Goal: Information Seeking & Learning: Find specific fact

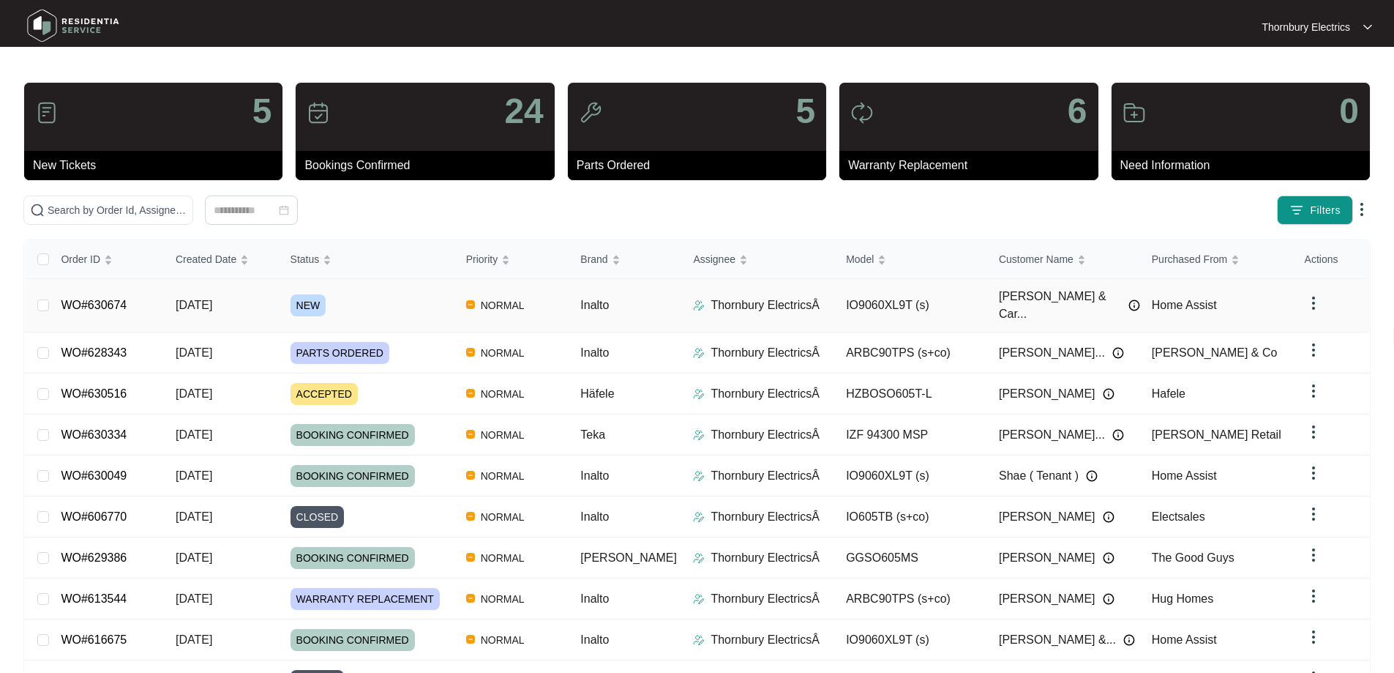
click at [308, 294] on span "NEW" at bounding box center [309, 305] width 36 height 22
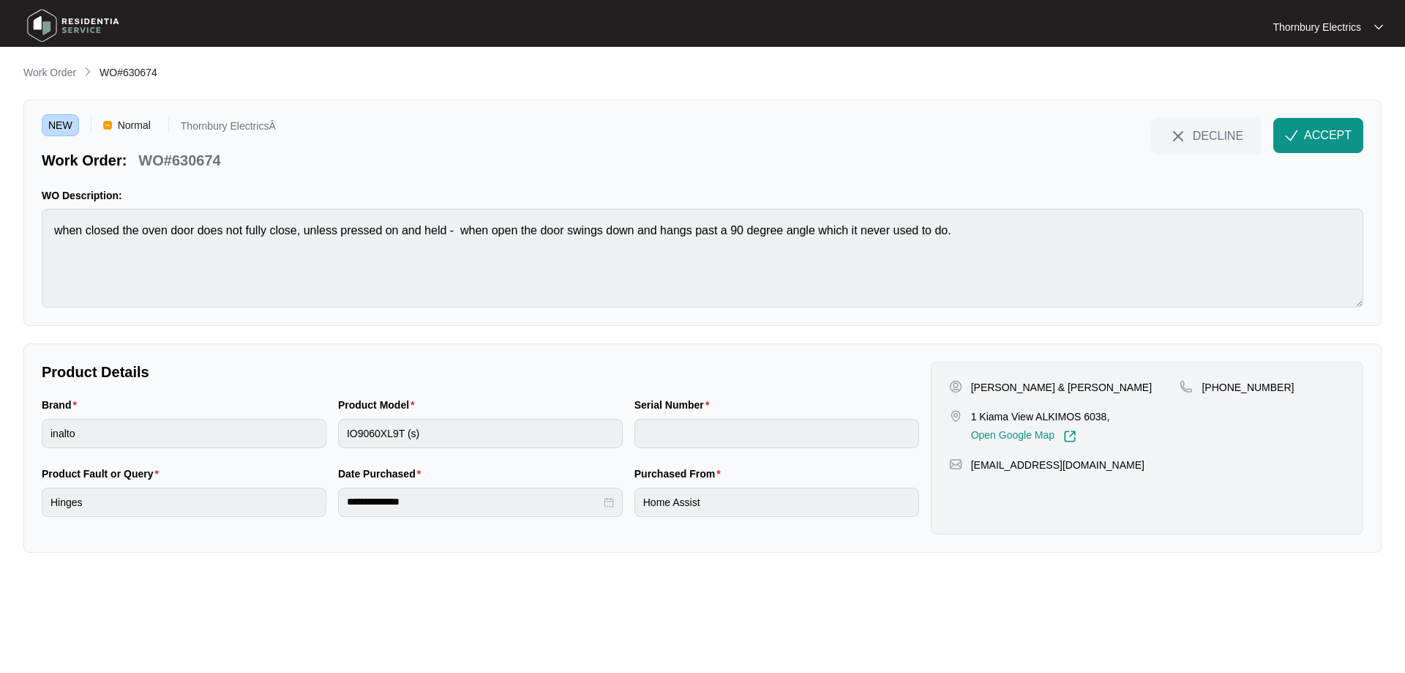
click at [977, 417] on p "1 Kiama View ALKIMOS 6038," at bounding box center [1040, 416] width 139 height 15
drag, startPoint x: 973, startPoint y: 417, endPoint x: 1080, endPoint y: 418, distance: 106.1
click at [1080, 418] on p "1 Kiama View ALKIMOS 6038," at bounding box center [1040, 416] width 139 height 15
copy p "1 Kiama View ALKIMOS"
click at [205, 159] on p "WO#630674" at bounding box center [179, 160] width 82 height 20
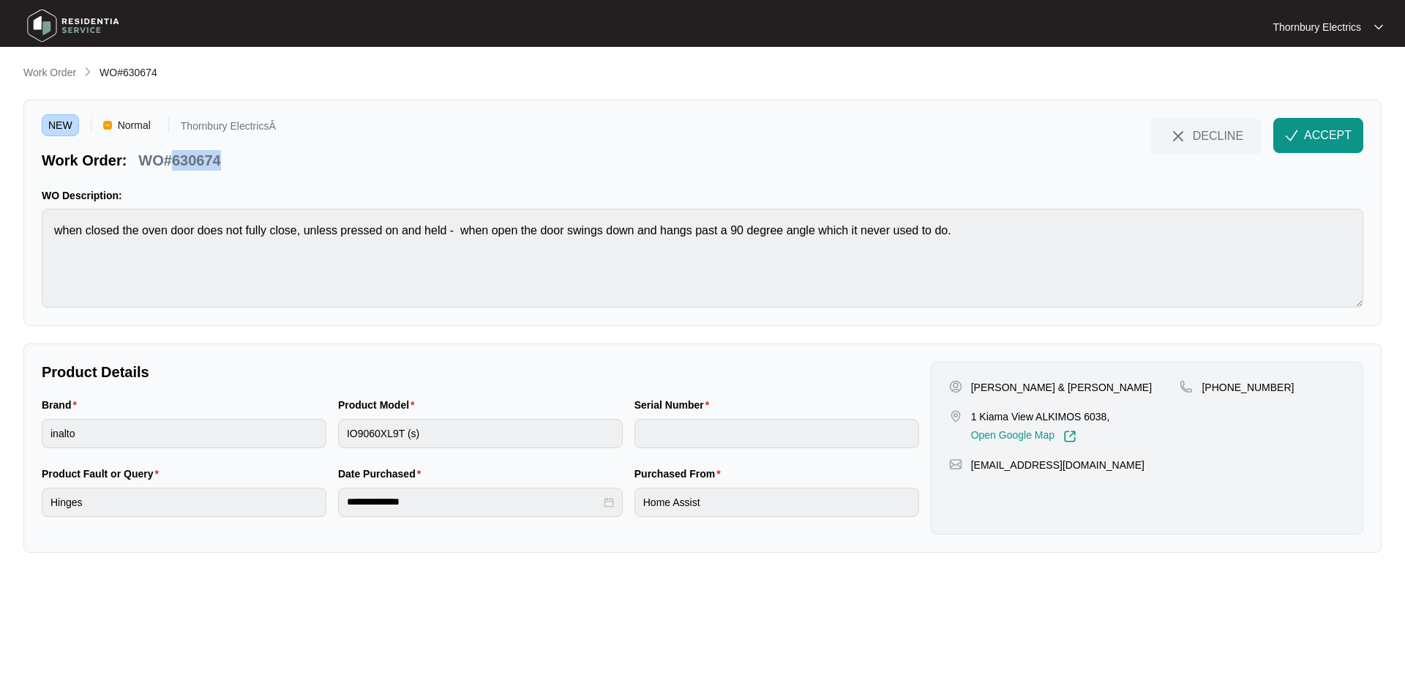
click at [205, 158] on p "WO#630674" at bounding box center [179, 160] width 82 height 20
copy p "630674"
drag, startPoint x: 1275, startPoint y: 385, endPoint x: 1221, endPoint y: 385, distance: 54.2
click at [1221, 385] on div "[PHONE_NUMBER]" at bounding box center [1262, 387] width 165 height 15
drag, startPoint x: 976, startPoint y: 393, endPoint x: 1063, endPoint y: 397, distance: 87.9
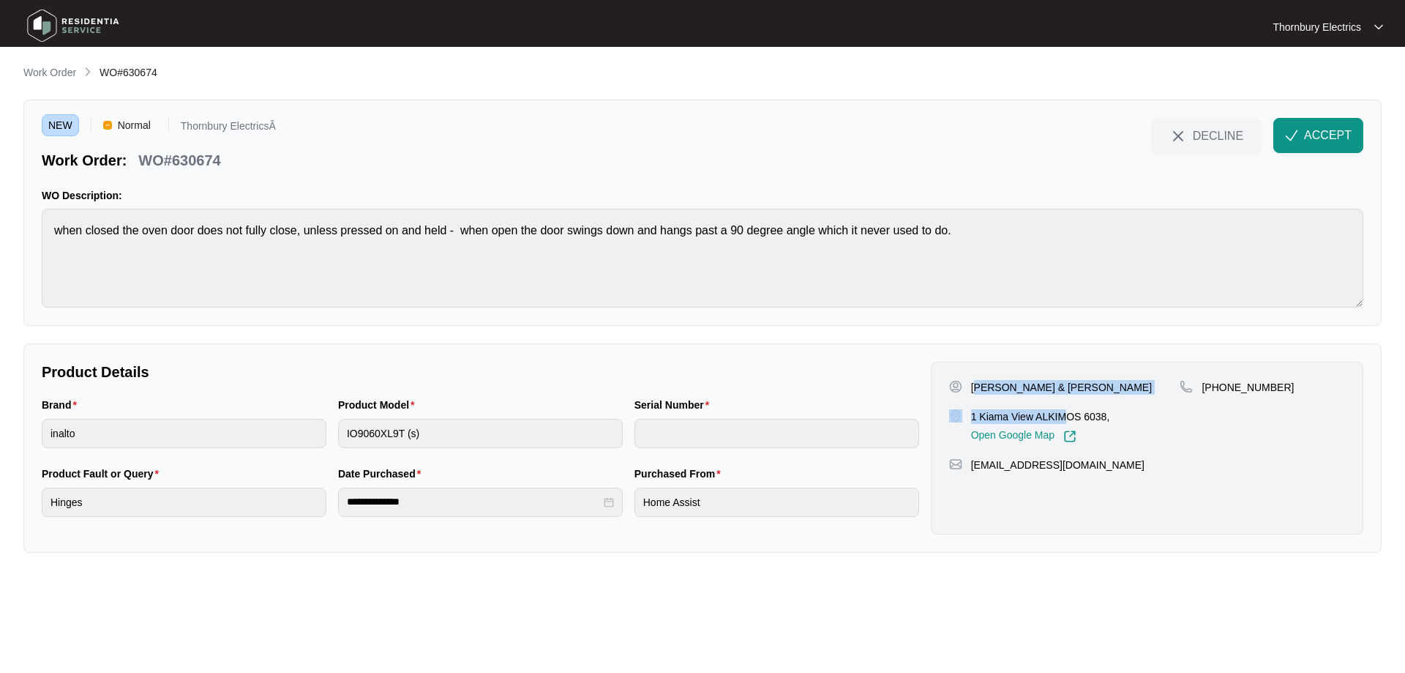
click at [1063, 397] on div "[PERSON_NAME] & [PERSON_NAME] 1 Kiama View ALKIMOS 6038, Open Google Map" at bounding box center [1064, 411] width 231 height 63
click at [1064, 388] on p "[PERSON_NAME] & [PERSON_NAME]" at bounding box center [1061, 387] width 181 height 15
click at [1065, 390] on p "[PERSON_NAME] & [PERSON_NAME]" at bounding box center [1061, 387] width 181 height 15
drag, startPoint x: 973, startPoint y: 386, endPoint x: 1069, endPoint y: 388, distance: 96.6
click at [1069, 388] on p "[PERSON_NAME] & [PERSON_NAME]" at bounding box center [1061, 387] width 181 height 15
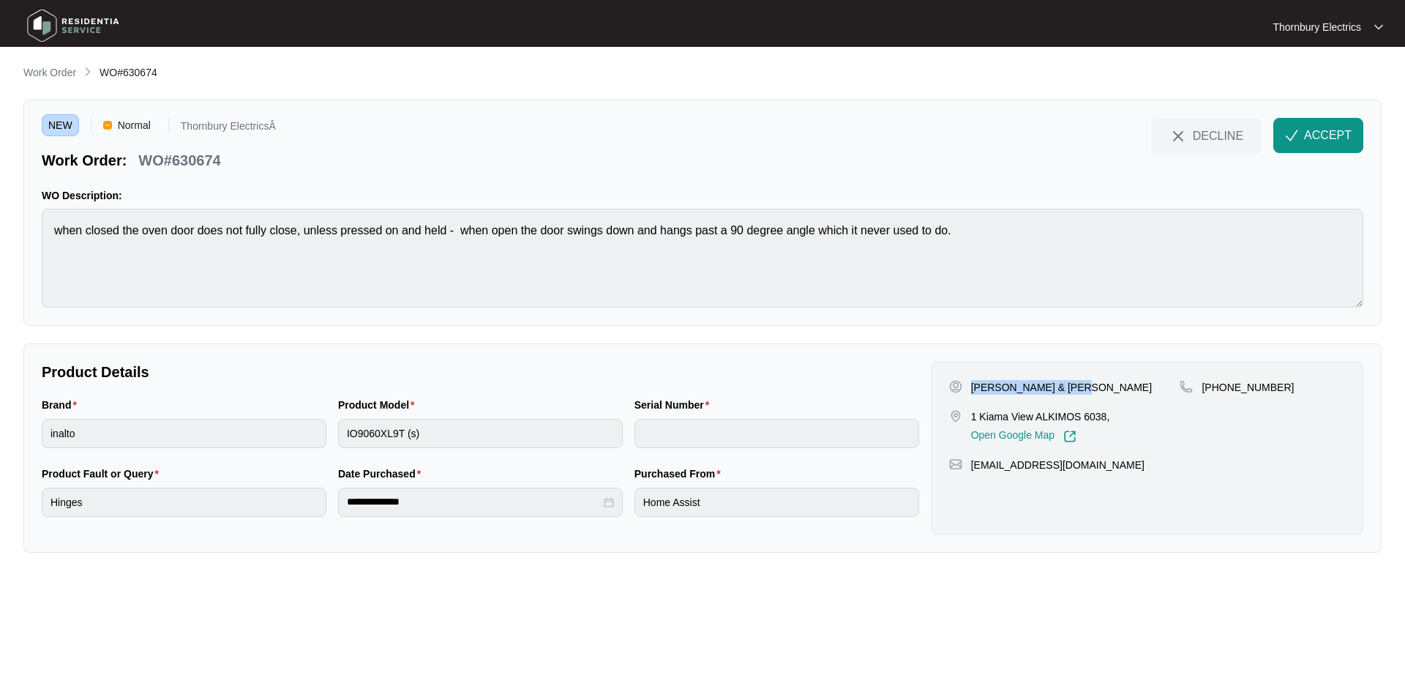
copy p "[PERSON_NAME] & [PERSON_NAME]"
click at [1102, 384] on p "[PERSON_NAME] & [PERSON_NAME]" at bounding box center [1061, 387] width 181 height 15
copy p "Manalis"
click at [1333, 124] on button "ACCEPT" at bounding box center [1318, 135] width 90 height 35
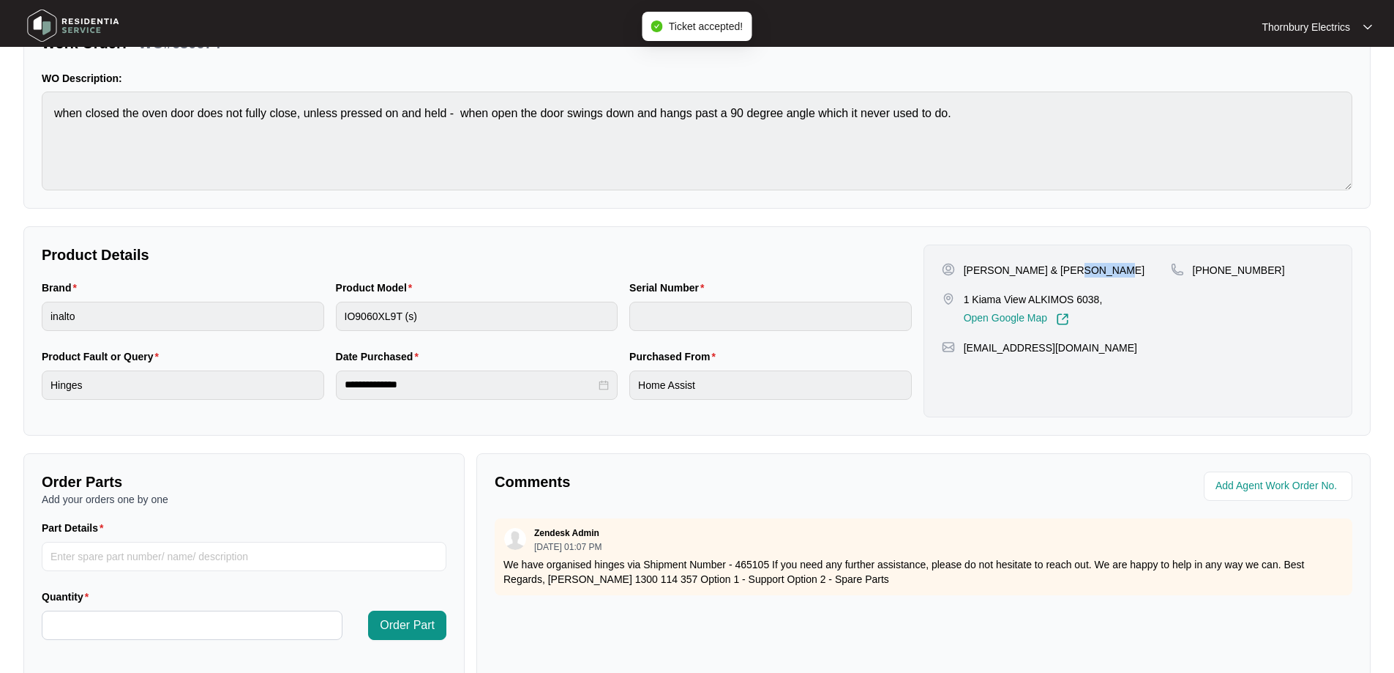
scroll to position [299, 0]
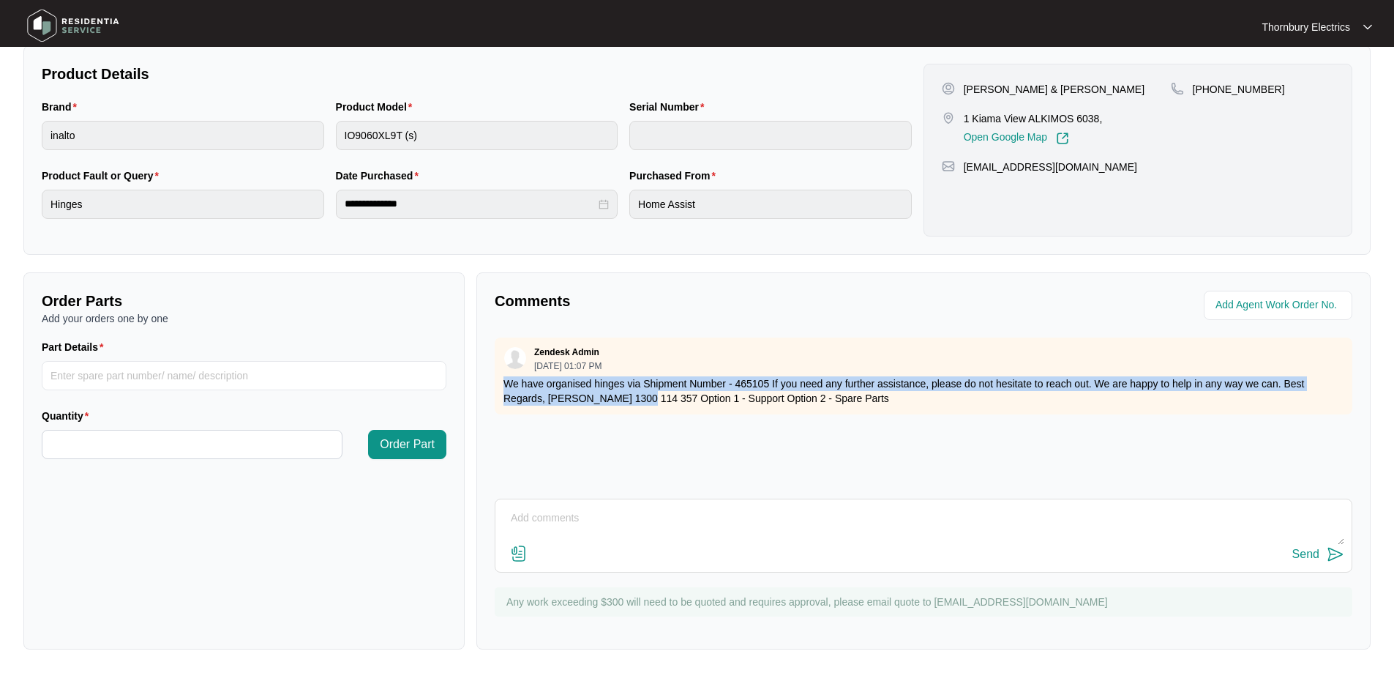
drag, startPoint x: 504, startPoint y: 383, endPoint x: 640, endPoint y: 397, distance: 137.6
click at [640, 397] on p "We have organised hinges via Shipment Number - 465105 If you need any further a…" at bounding box center [924, 390] width 840 height 29
copy p "We have organised hinges via Shipment Number - 465105 If you need any further a…"
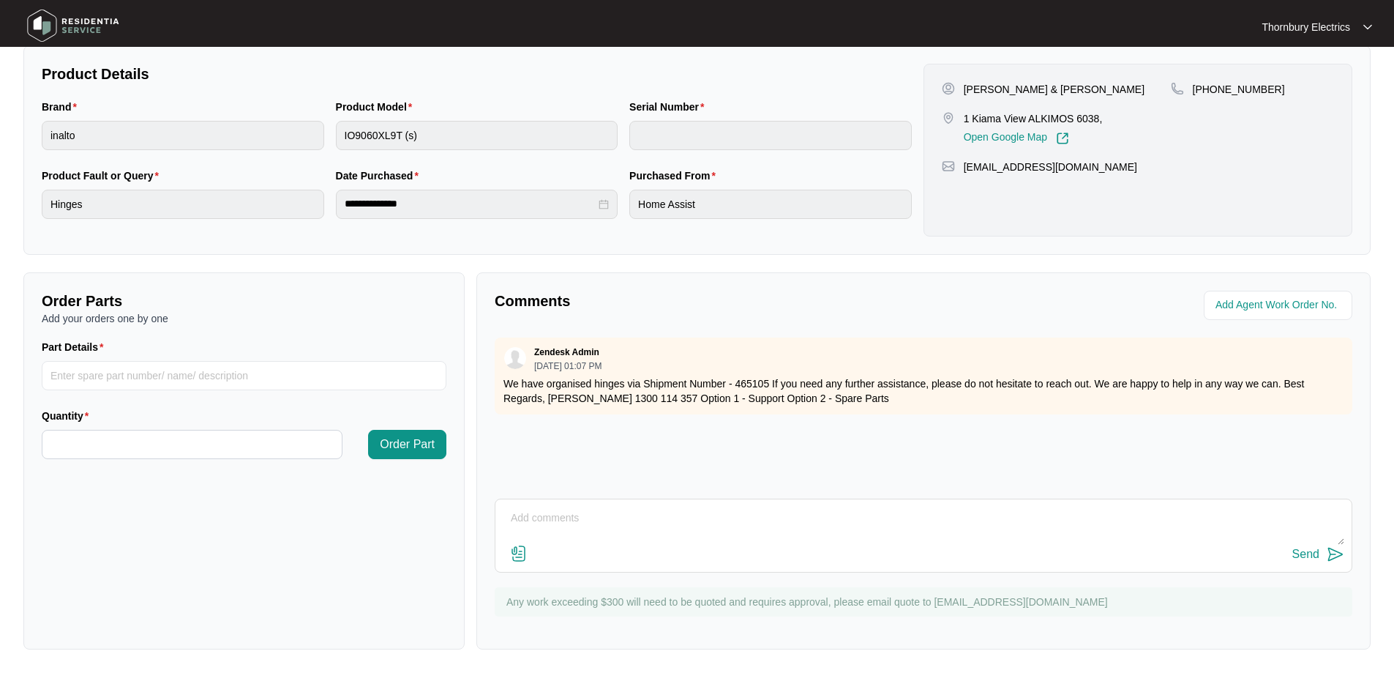
click at [782, 300] on p "Comments" at bounding box center [704, 301] width 419 height 20
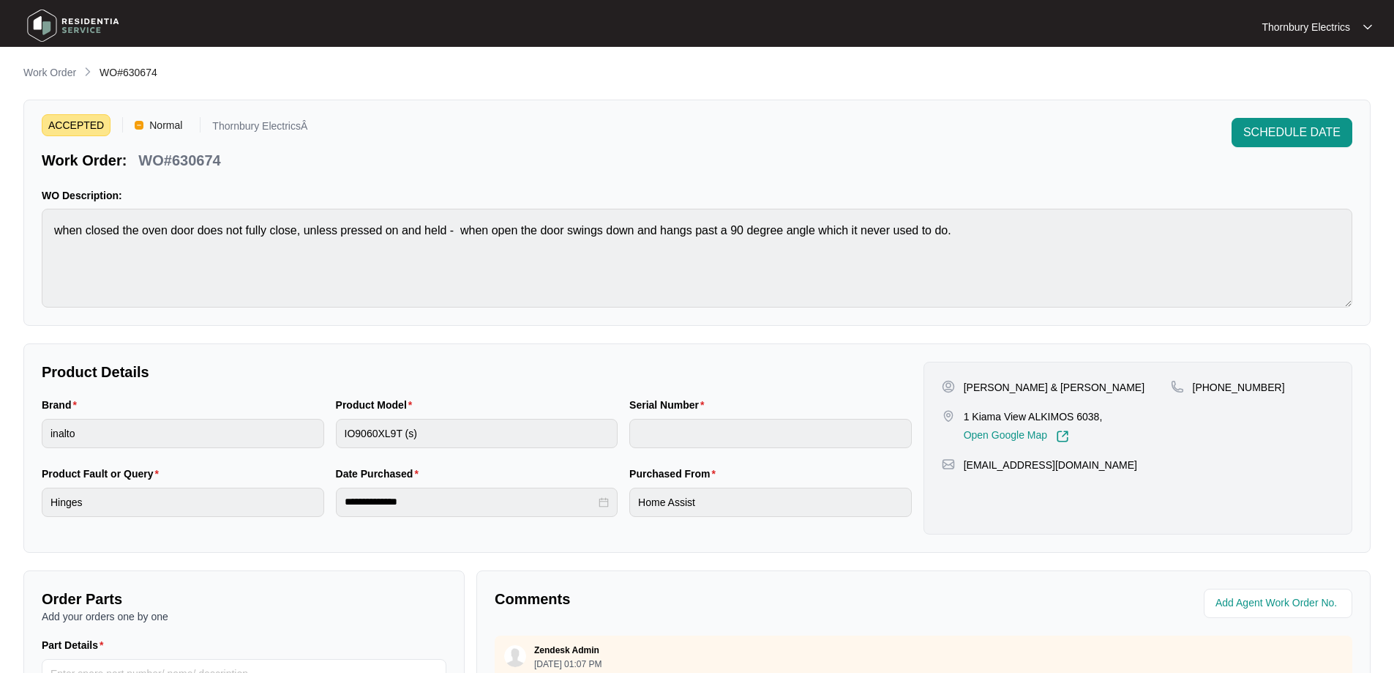
click at [54, 72] on p "Work Order" at bounding box center [49, 72] width 53 height 15
